Goal: Navigation & Orientation: Go to known website

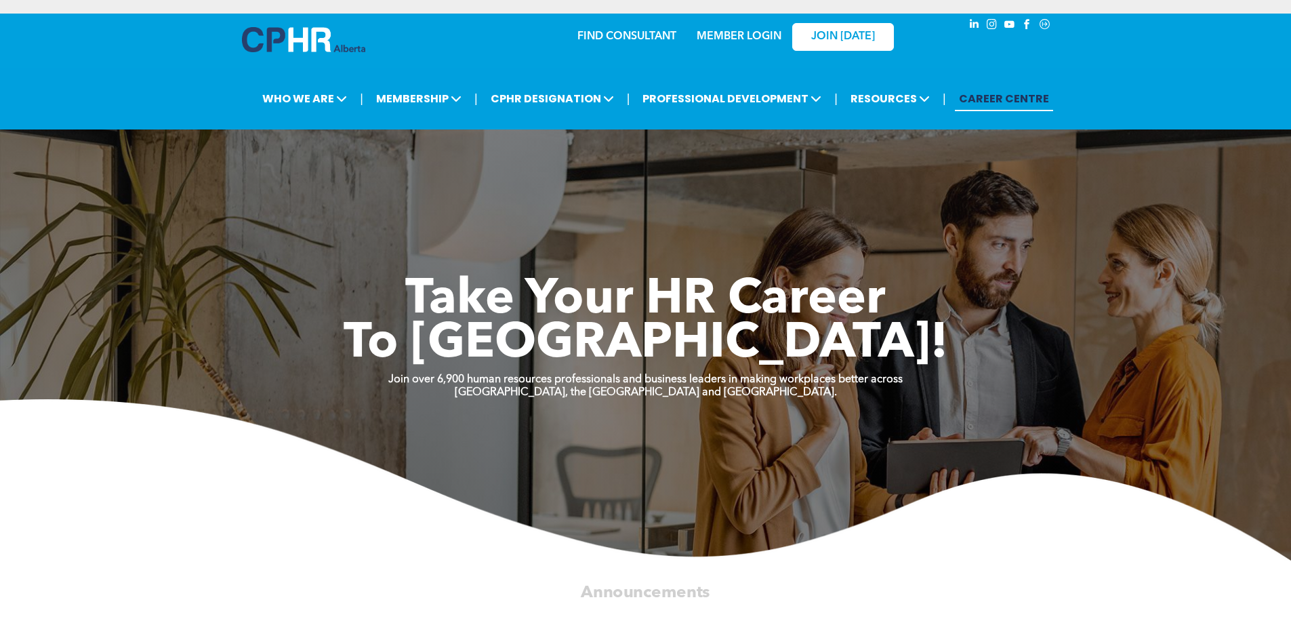
click at [751, 36] on link "MEMBER LOGIN" at bounding box center [739, 36] width 85 height 11
click at [727, 34] on link "MEMBER LOGIN" at bounding box center [739, 36] width 85 height 11
click at [739, 30] on div "MEMBER LOGIN" at bounding box center [739, 32] width 88 height 24
click at [727, 35] on link "MEMBER LOGIN" at bounding box center [739, 36] width 85 height 11
